Goal: Transaction & Acquisition: Purchase product/service

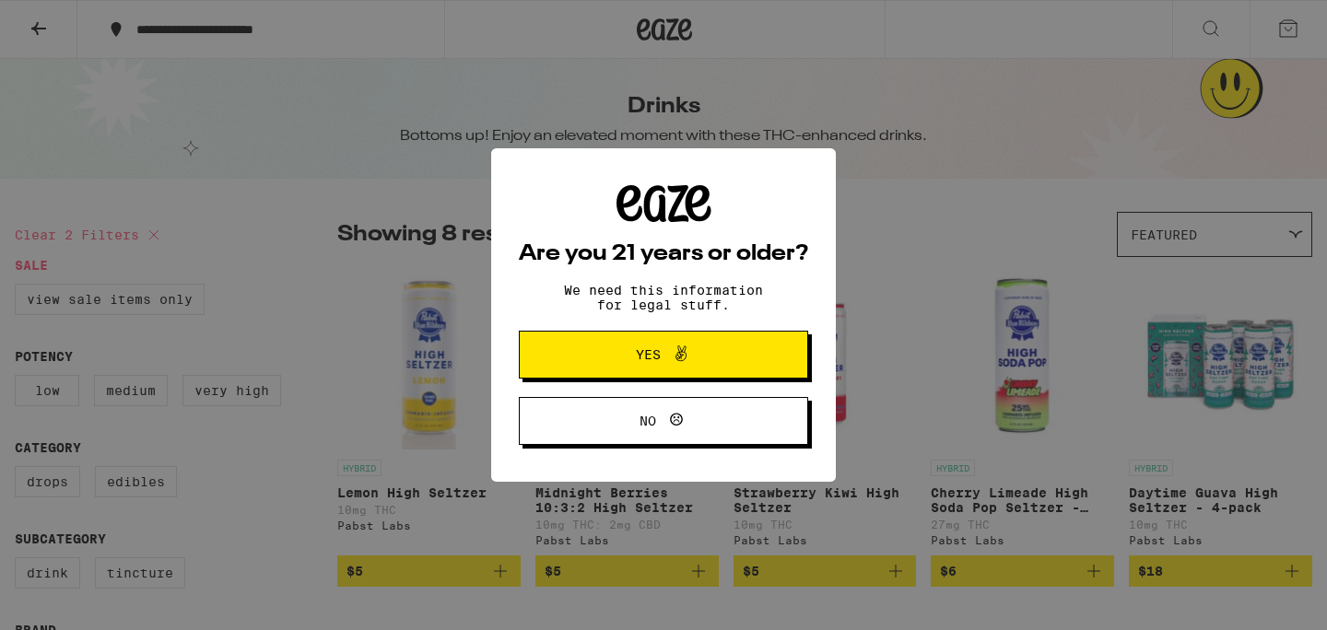
click at [649, 348] on span "Yes" at bounding box center [664, 355] width 140 height 24
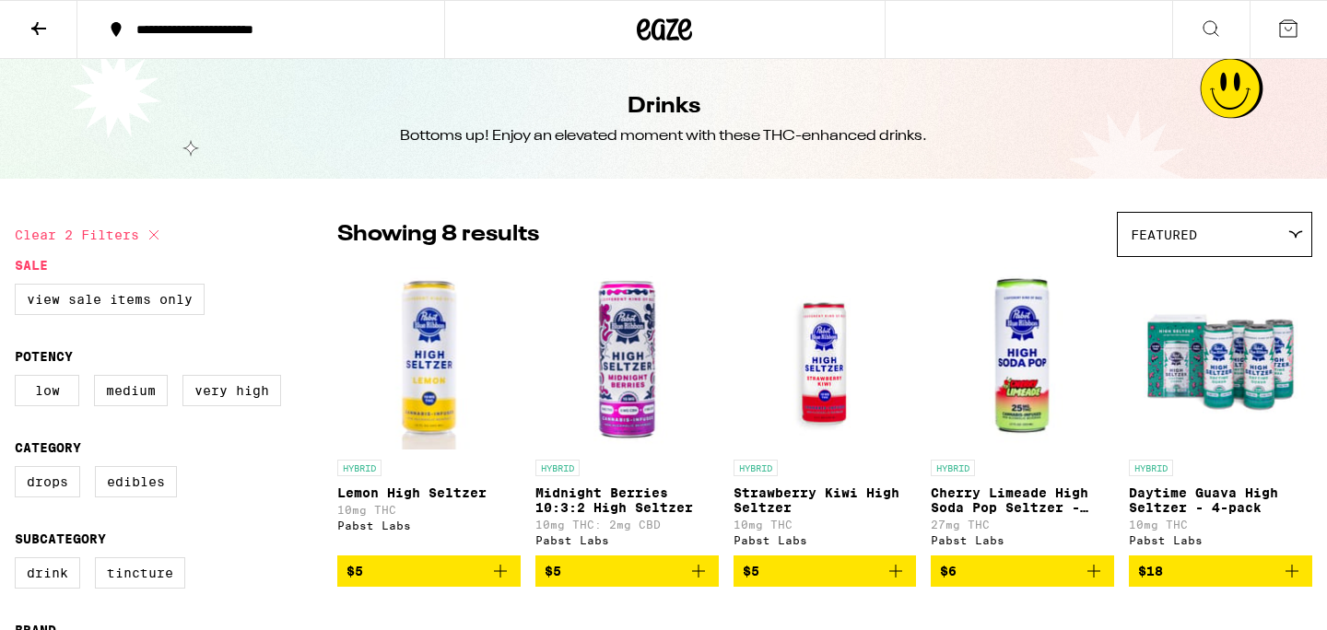
click at [1157, 463] on p "HYBRID" at bounding box center [1151, 468] width 44 height 17
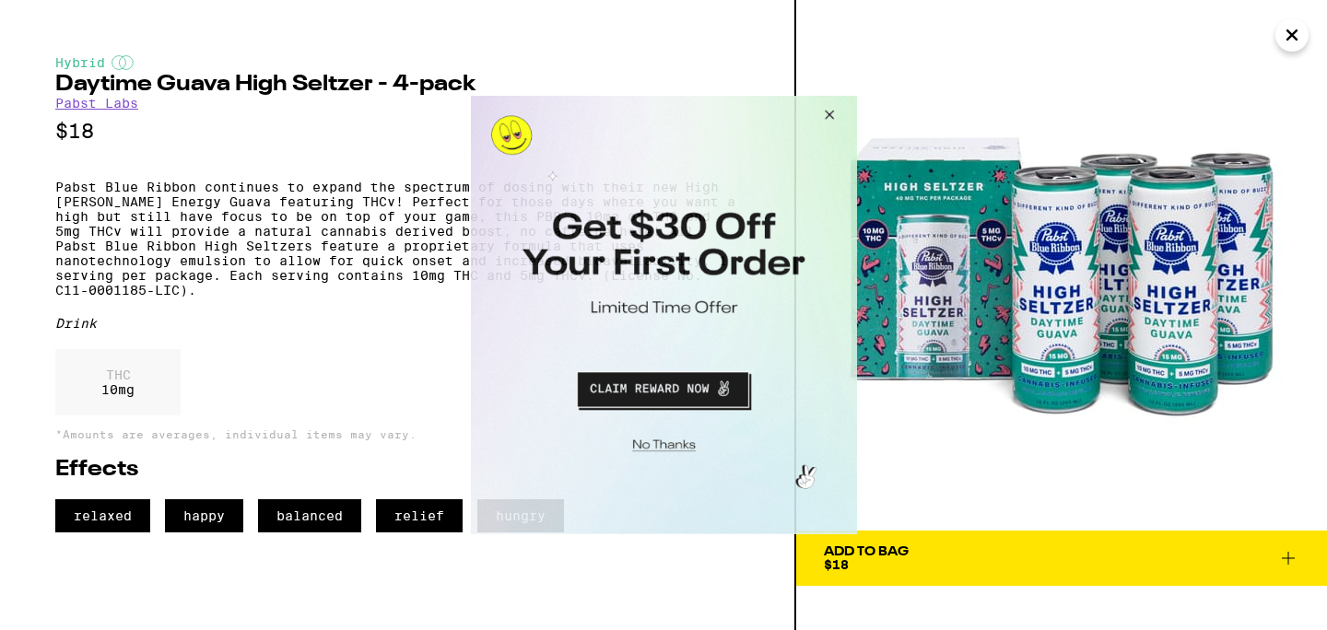
click at [830, 114] on button "Close Modal" at bounding box center [826, 118] width 50 height 44
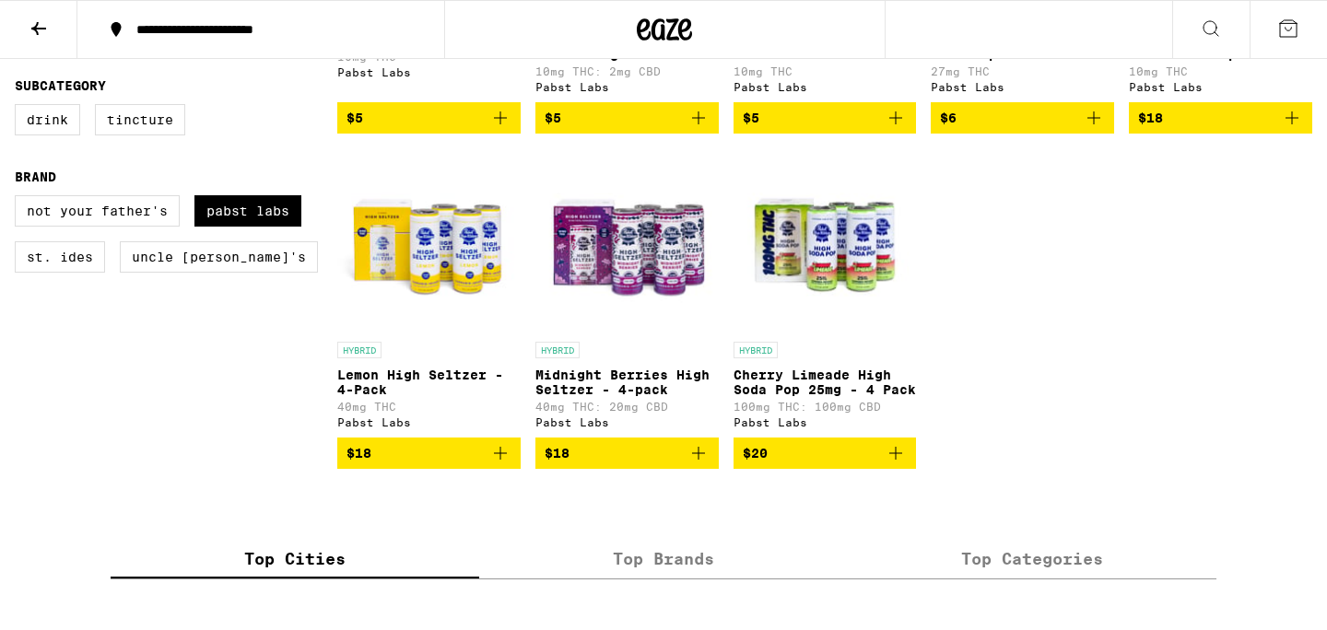
scroll to position [455, 0]
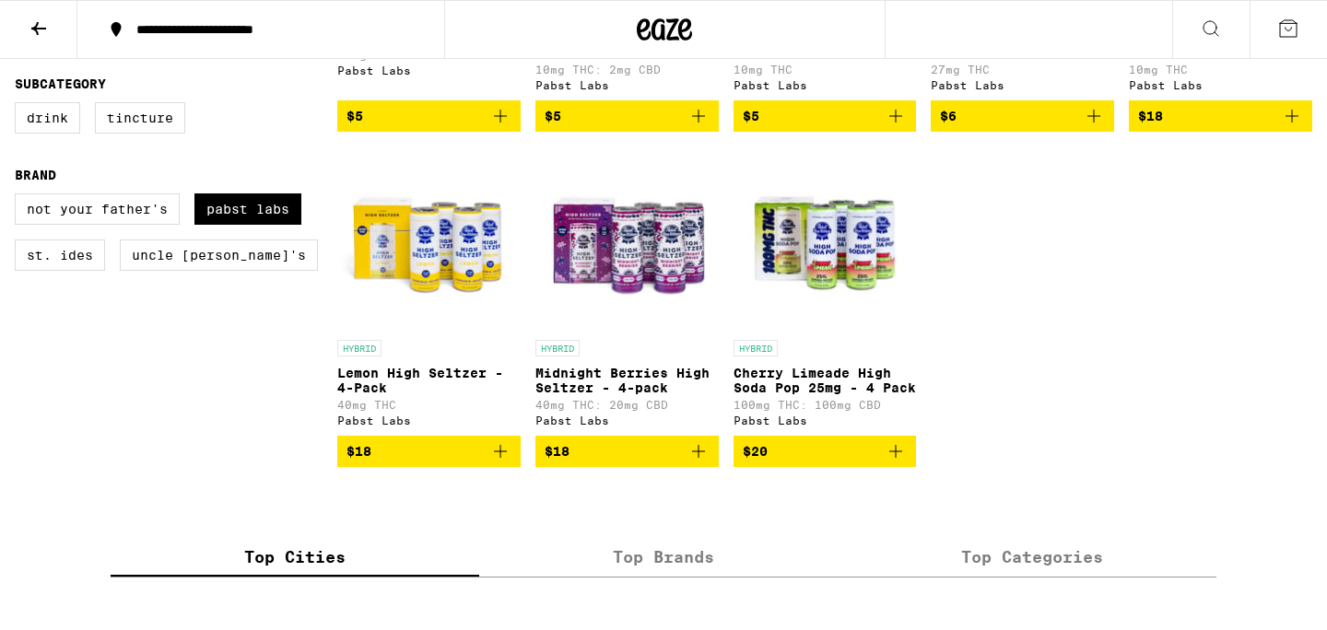
click at [613, 387] on p "Midnight Berries High Seltzer - 4-pack" at bounding box center [627, 380] width 183 height 29
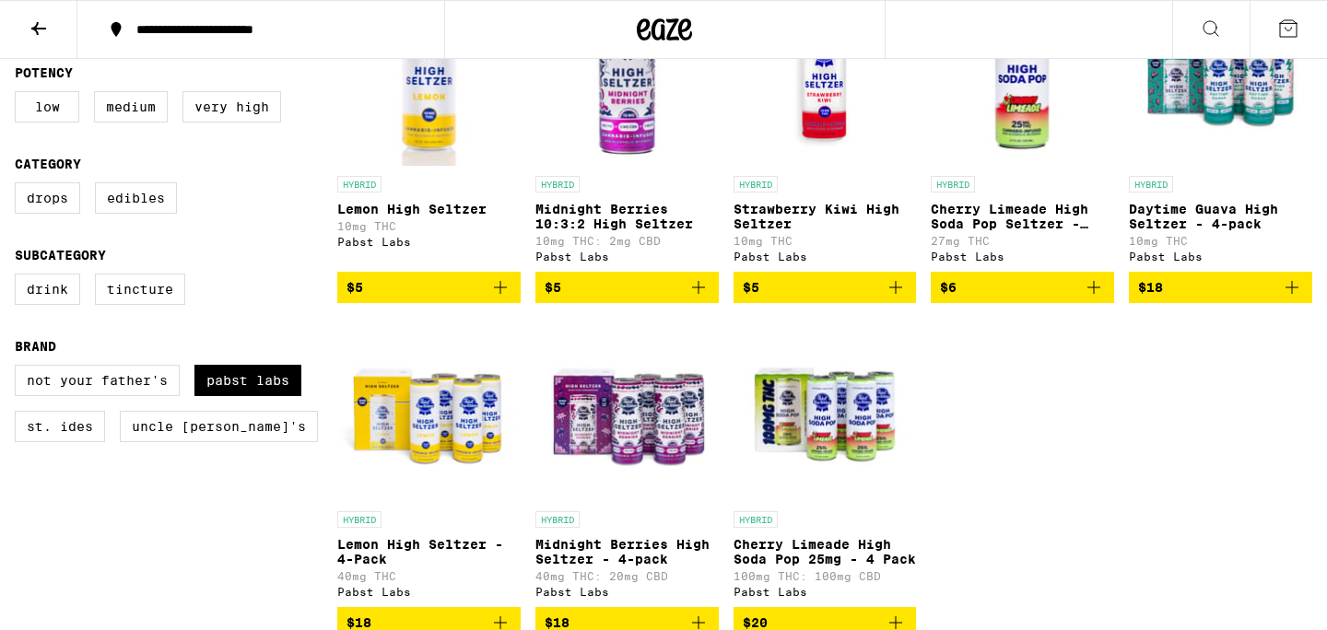
scroll to position [281, 0]
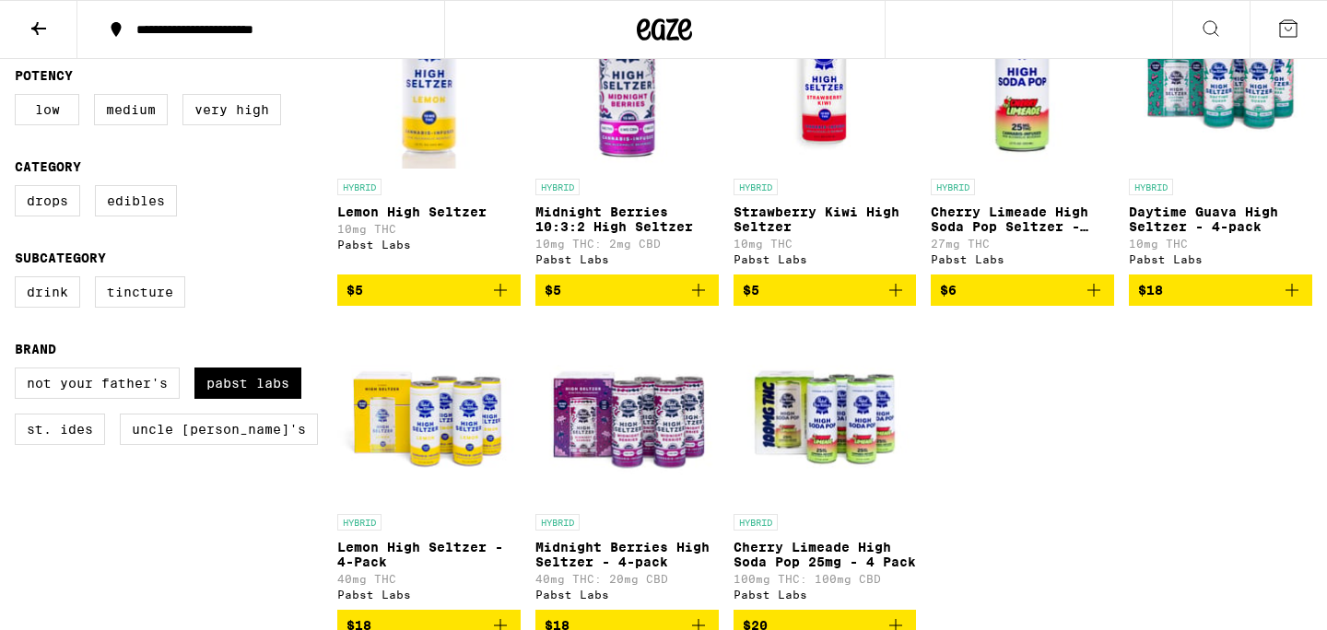
click at [630, 131] on img "Open page for Midnight Berries 10:3:2 High Seltzer from Pabst Labs" at bounding box center [627, 77] width 183 height 184
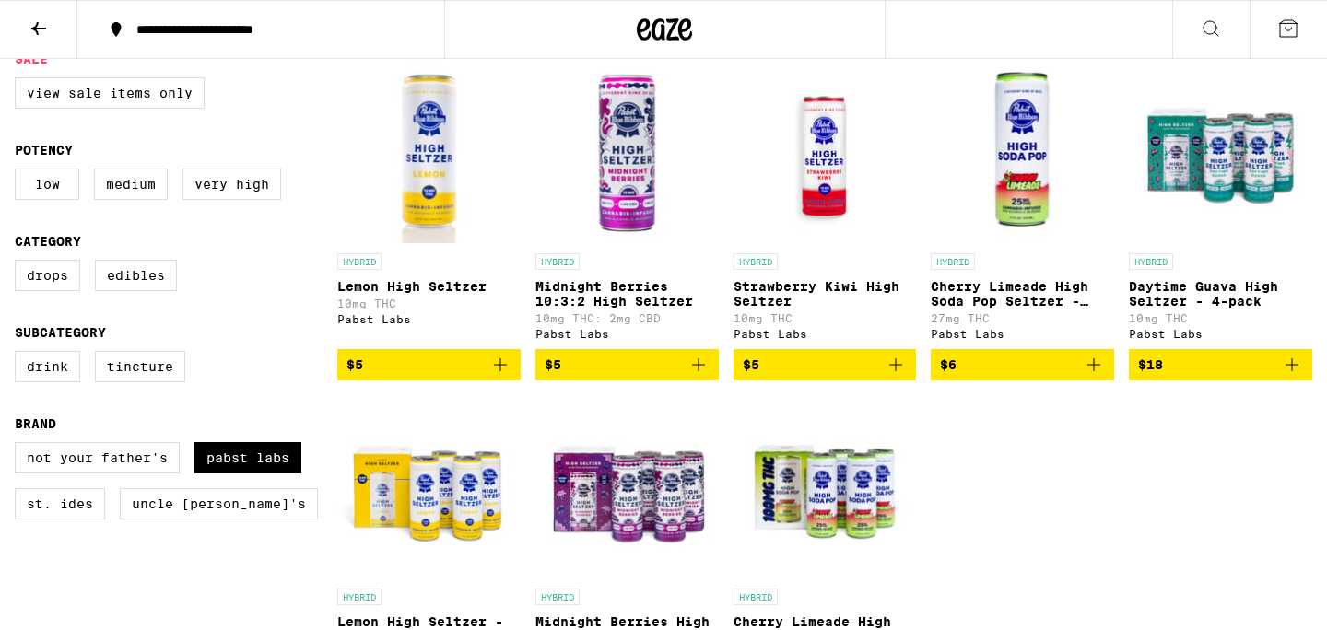
scroll to position [207, 0]
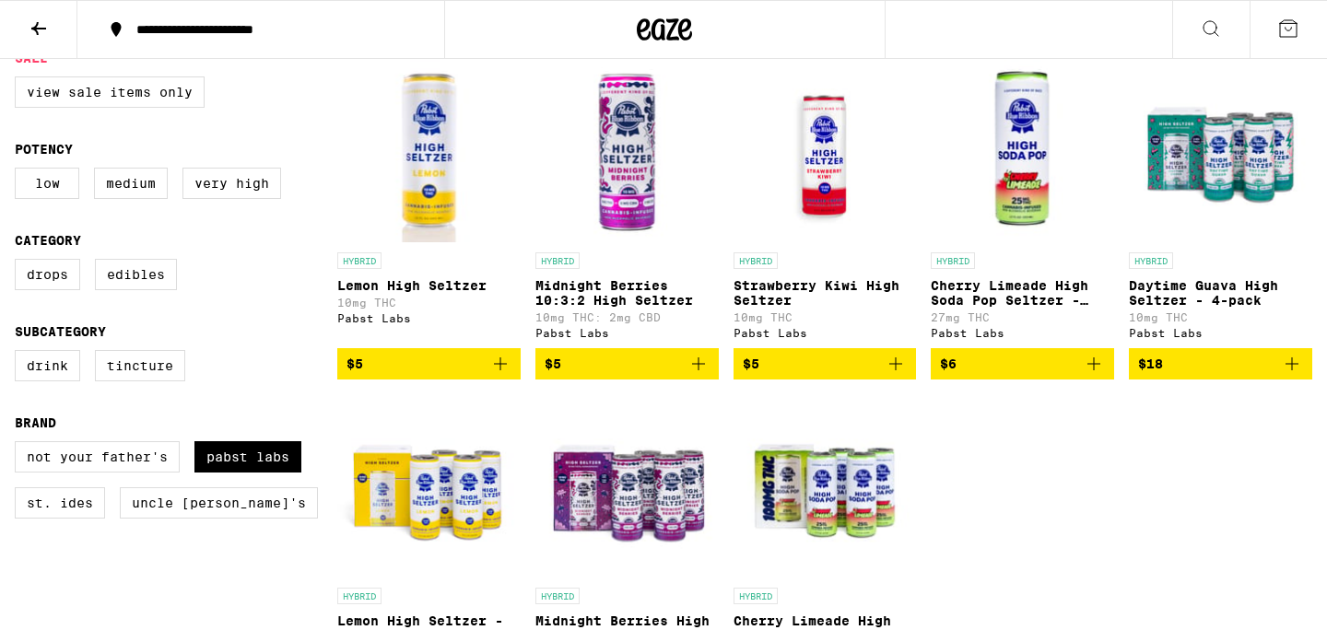
click at [830, 139] on img "Open page for Strawberry Kiwi High Seltzer from Pabst Labs" at bounding box center [825, 151] width 183 height 184
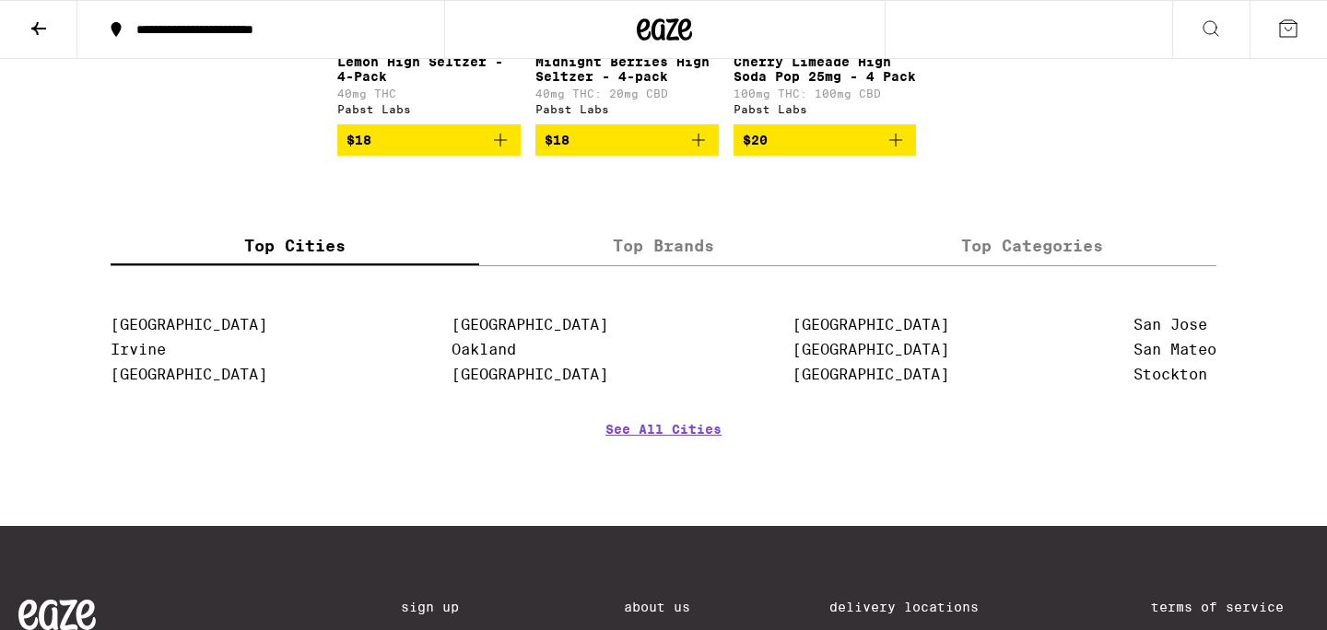
scroll to position [769, 0]
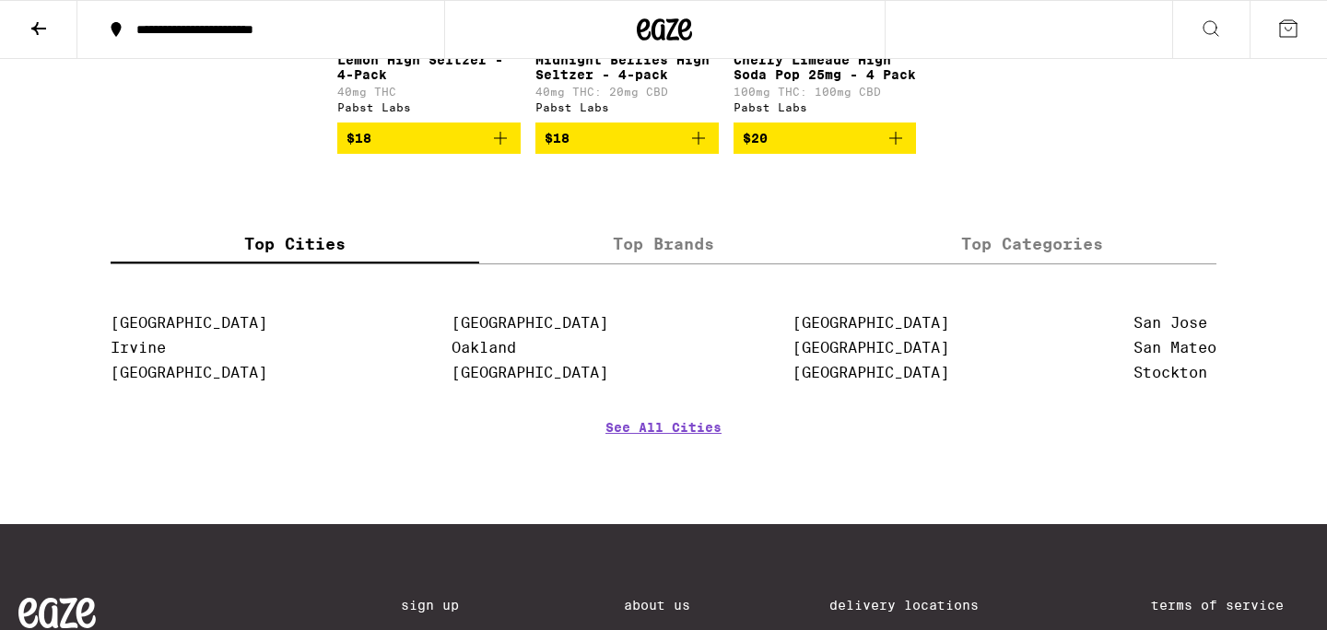
click at [675, 264] on label "Top Brands" at bounding box center [663, 244] width 369 height 40
click at [0, 0] on input "Top Brands" at bounding box center [0, 0] width 0 height 0
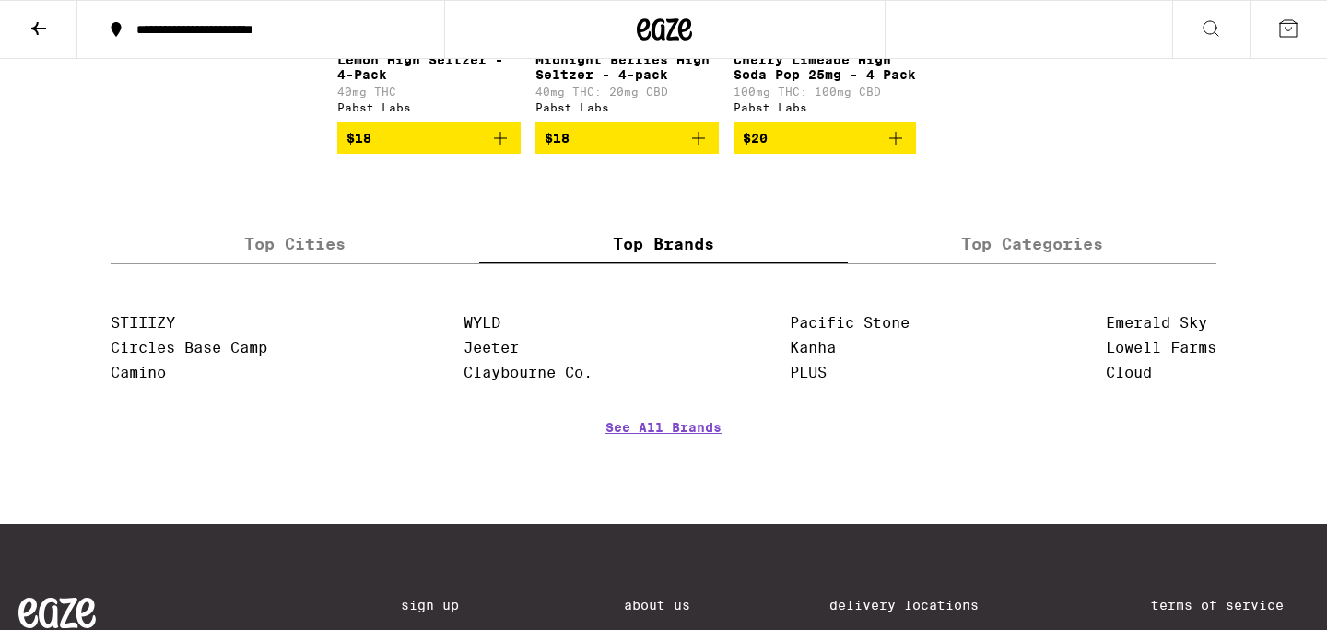
click at [988, 262] on label "Top Categories" at bounding box center [1032, 244] width 369 height 40
click at [0, 0] on input "Top Categories" at bounding box center [0, 0] width 0 height 0
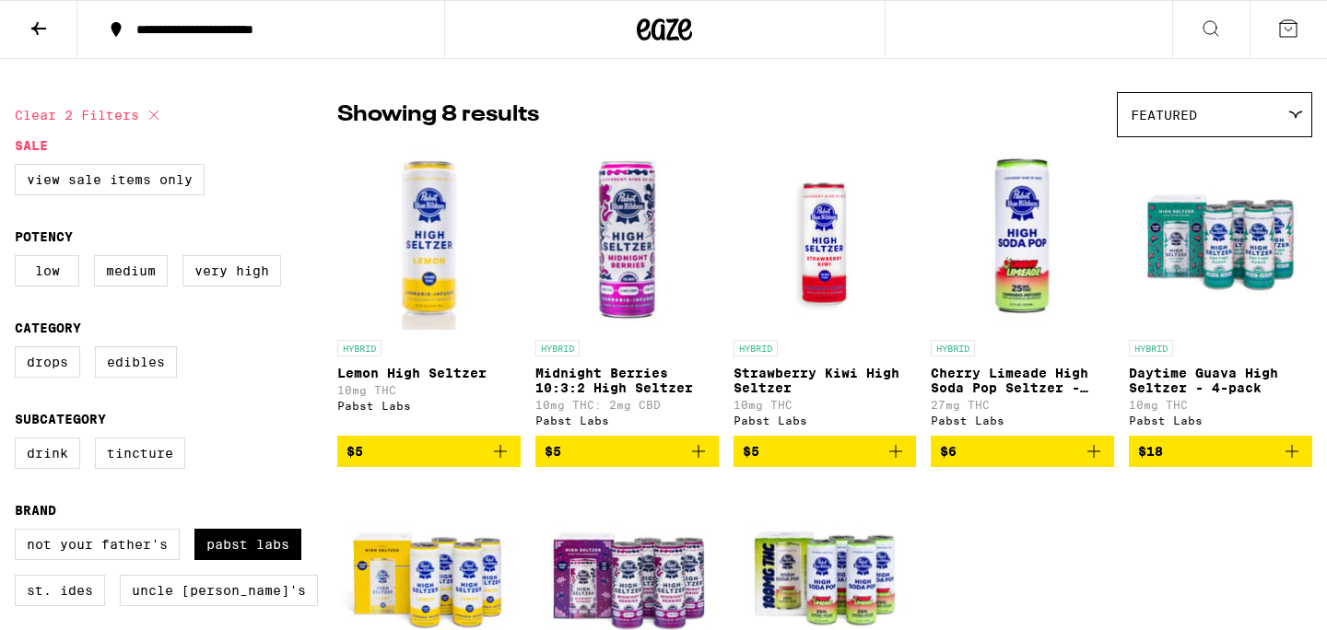
scroll to position [0, 0]
